Goal: Task Accomplishment & Management: Manage account settings

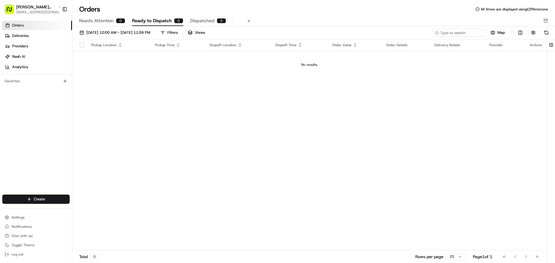
click at [199, 18] on span "Dispatched" at bounding box center [202, 20] width 24 height 7
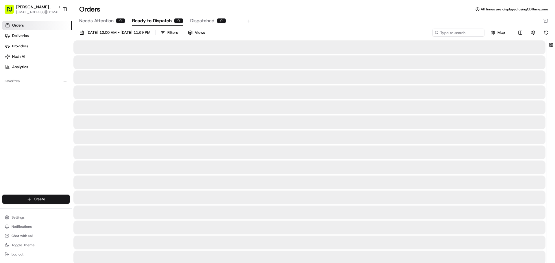
click at [160, 20] on span "Ready to Dispatch" at bounding box center [152, 20] width 40 height 7
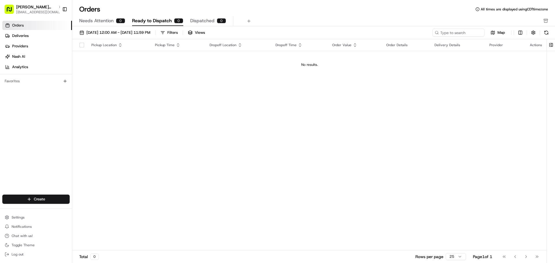
drag, startPoint x: 101, startPoint y: 21, endPoint x: 123, endPoint y: 20, distance: 21.4
click at [101, 21] on span "Needs Attention" at bounding box center [96, 20] width 34 height 7
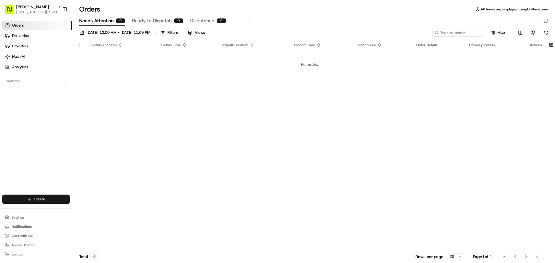
click at [141, 20] on span "Ready to Dispatch" at bounding box center [152, 20] width 40 height 7
